Goal: Task Accomplishment & Management: Manage account settings

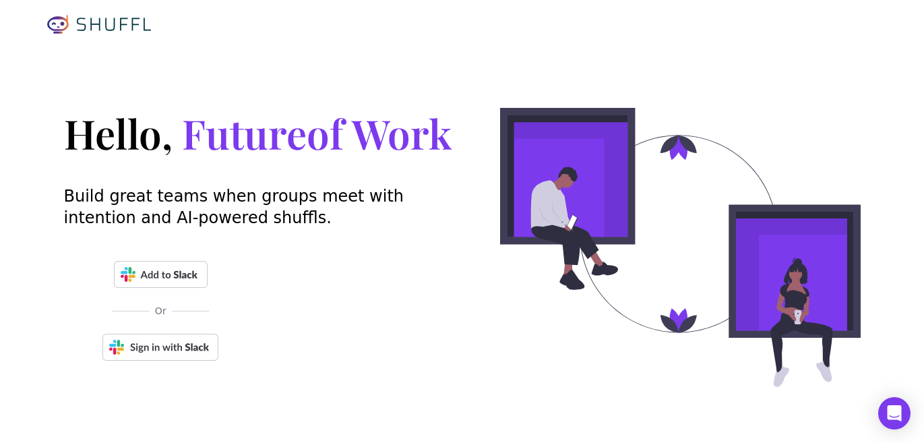
click at [148, 349] on img at bounding box center [160, 347] width 116 height 27
click at [159, 276] on img at bounding box center [161, 274] width 94 height 27
click at [146, 352] on img at bounding box center [160, 347] width 116 height 27
click at [171, 327] on div "Or" at bounding box center [161, 311] width 194 height 100
click at [175, 346] on img at bounding box center [160, 347] width 116 height 27
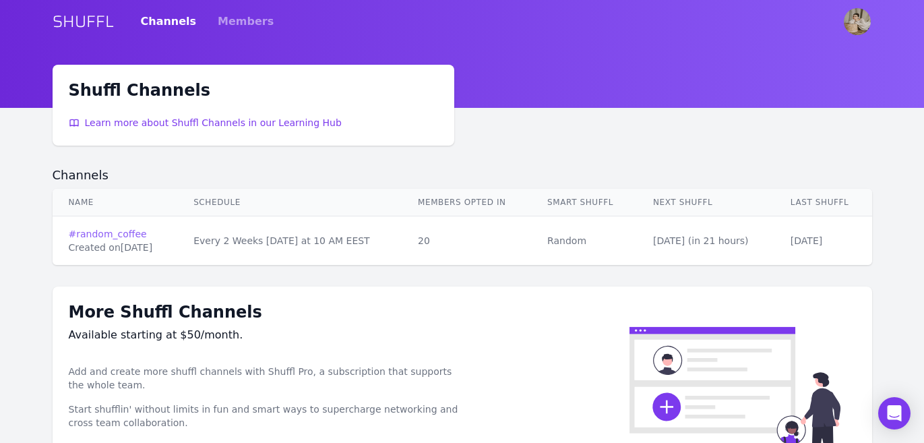
click at [132, 230] on link "# random_coffee" at bounding box center [115, 233] width 93 height 13
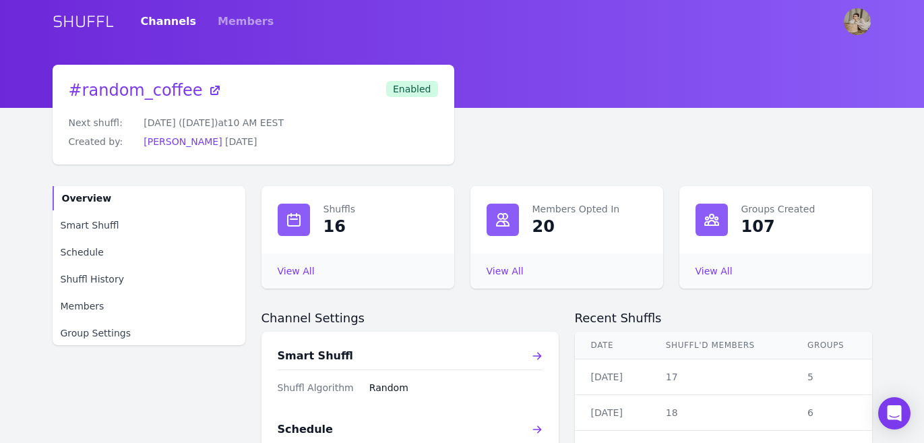
click at [538, 226] on div "20" at bounding box center [543, 227] width 22 height 22
click at [515, 218] on div at bounding box center [502, 219] width 32 height 32
click at [510, 265] on link "View All Members Opted In" at bounding box center [504, 270] width 37 height 11
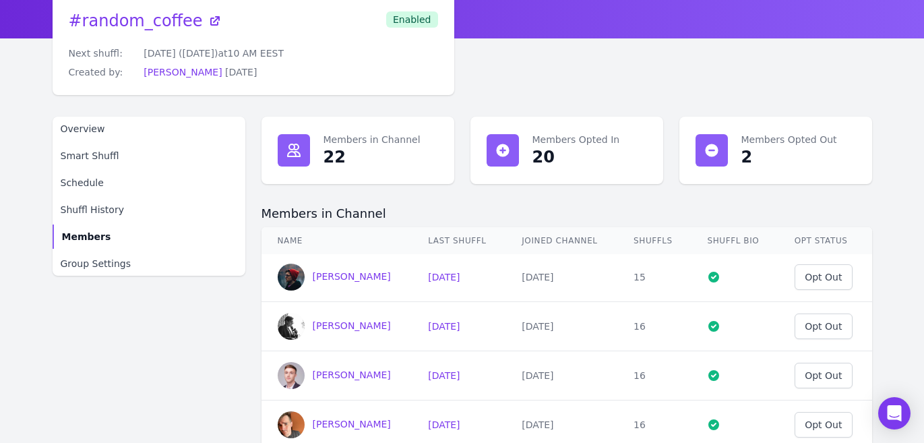
scroll to position [246, 0]
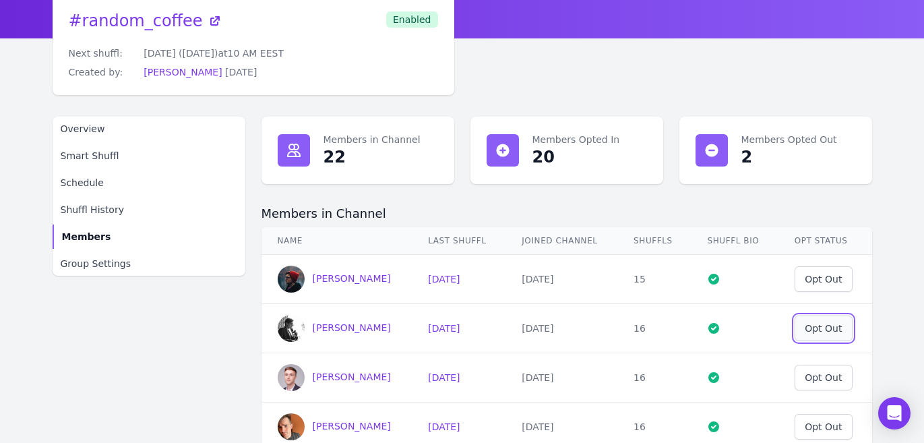
click at [816, 335] on div "Opt Out" at bounding box center [822, 327] width 37 height 13
